Goal: Entertainment & Leisure: Consume media (video, audio)

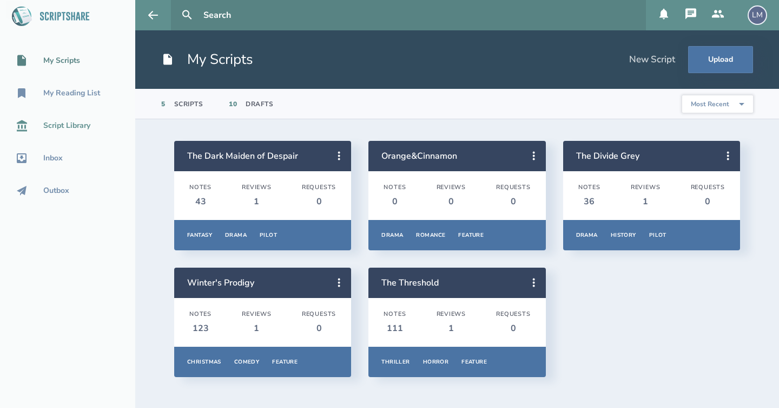
click at [84, 128] on div "Script Library" at bounding box center [66, 125] width 47 height 9
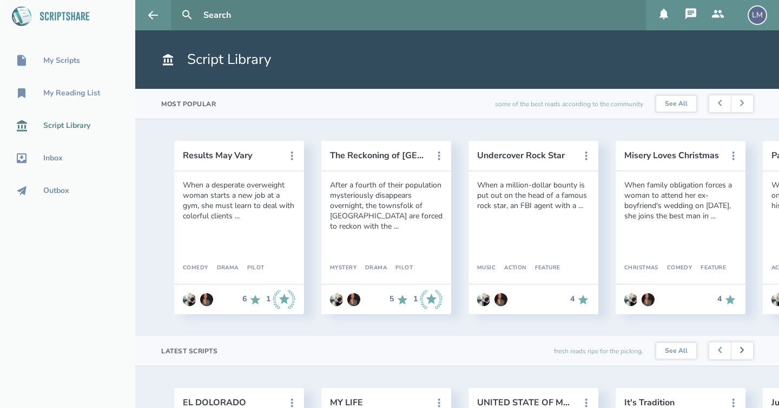
click at [744, 352] on icon at bounding box center [742, 349] width 4 height 6
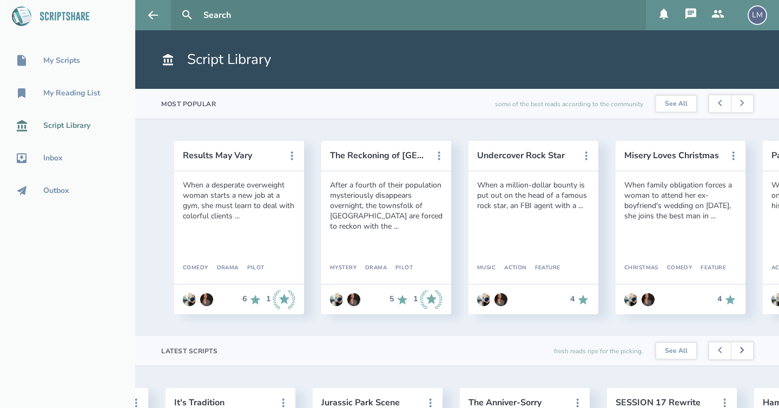
click at [744, 352] on icon at bounding box center [742, 349] width 4 height 6
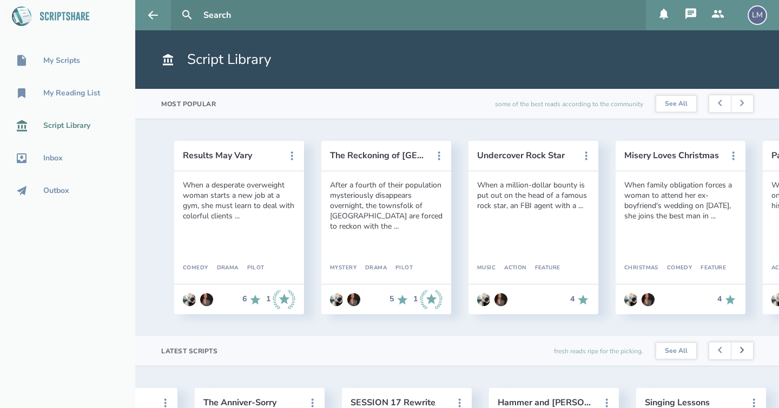
scroll to position [0, 736]
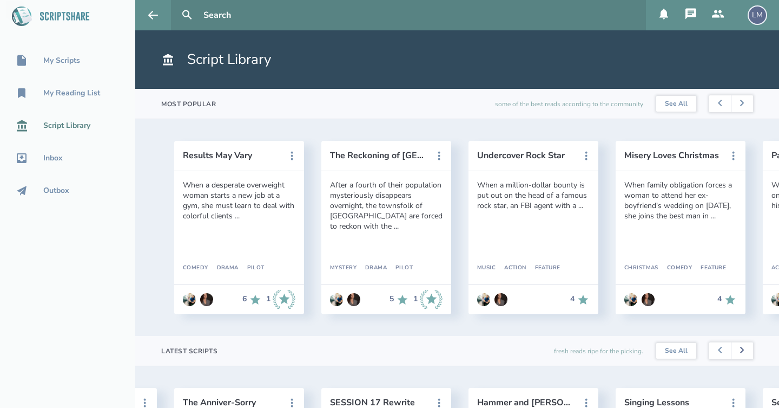
click at [744, 352] on icon at bounding box center [742, 349] width 4 height 6
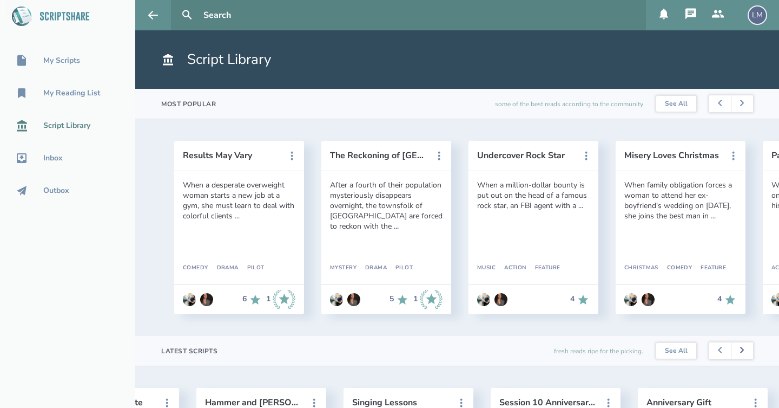
scroll to position [0, 1030]
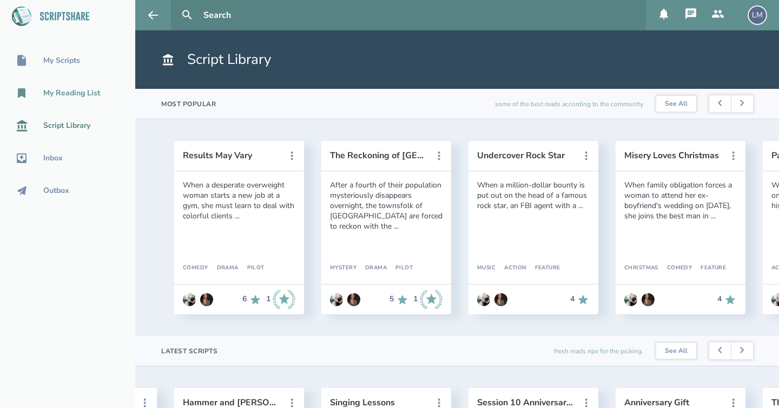
click at [83, 89] on div "My Reading List" at bounding box center [71, 93] width 57 height 9
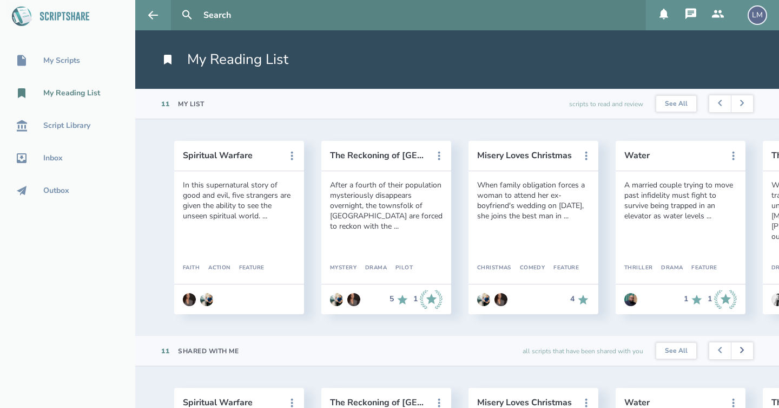
click at [742, 349] on icon at bounding box center [742, 349] width 4 height 6
click at [748, 346] on button at bounding box center [742, 350] width 22 height 17
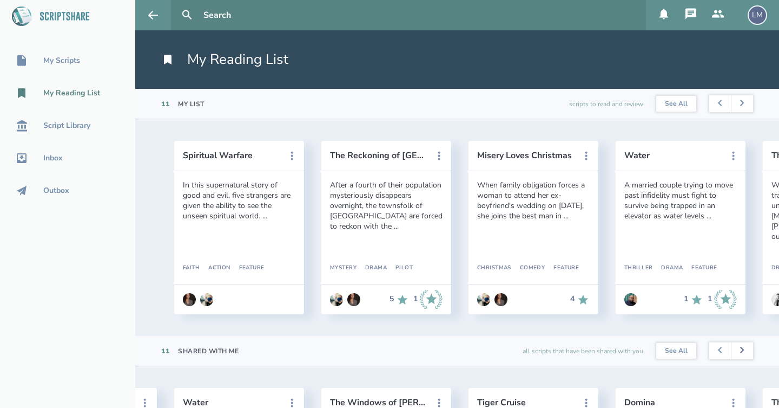
click at [748, 346] on button at bounding box center [742, 350] width 22 height 17
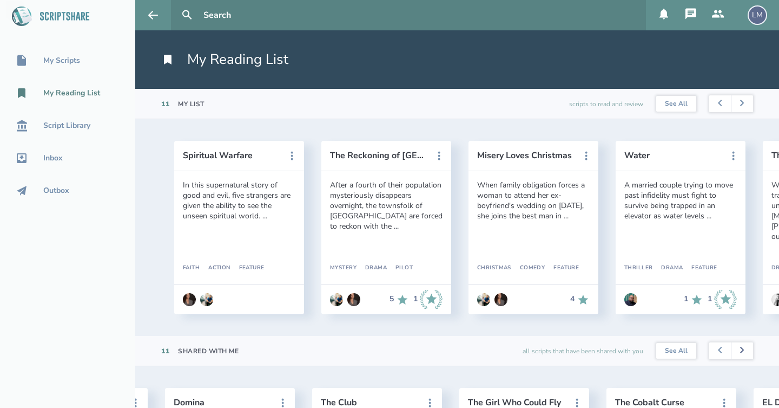
click at [748, 346] on button at bounding box center [742, 350] width 22 height 17
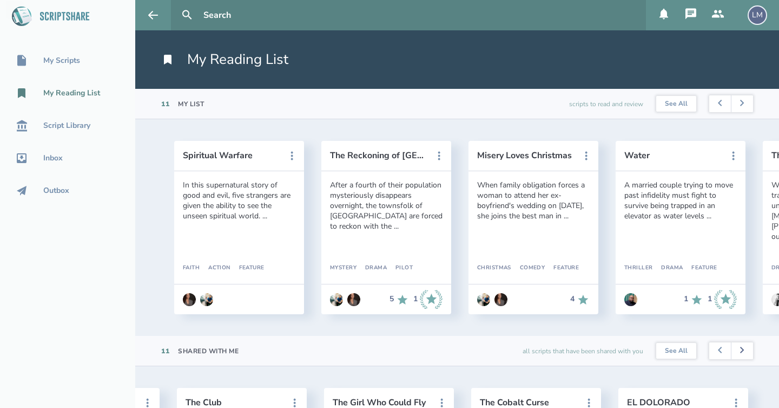
click at [748, 346] on button at bounding box center [742, 350] width 22 height 17
click at [662, 394] on header "EL DOLORADO" at bounding box center [675, 402] width 130 height 30
click at [658, 399] on button "EL DOLORADO" at bounding box center [667, 402] width 97 height 10
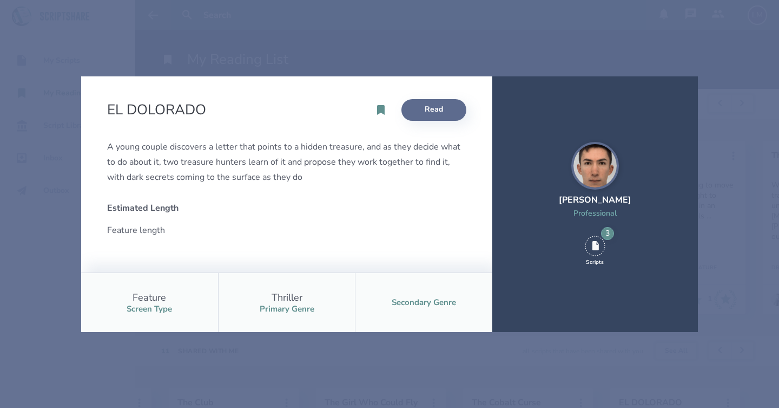
click at [429, 105] on link "Read" at bounding box center [434, 110] width 65 height 22
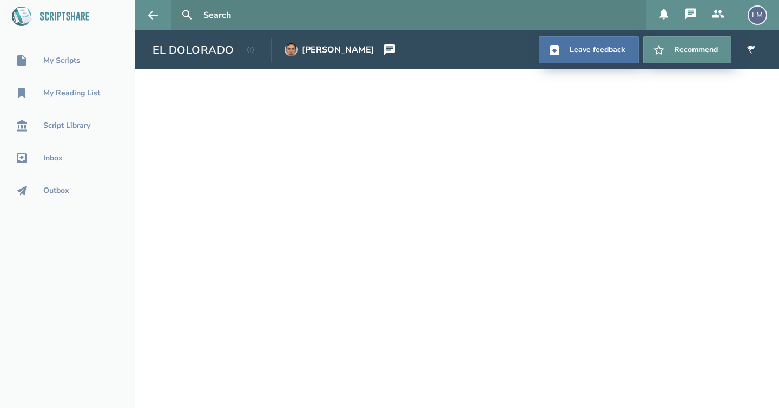
click at [217, 51] on h1 "EL DOLORADO" at bounding box center [194, 50] width 82 height 15
